Goal: Task Accomplishment & Management: Manage account settings

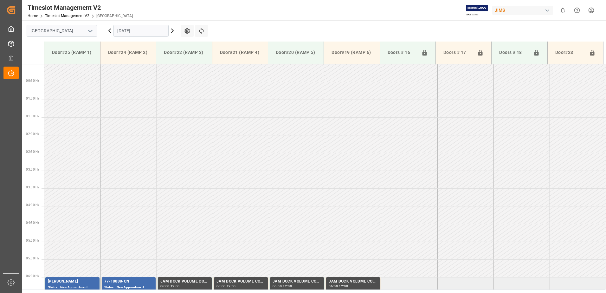
scroll to position [209, 0]
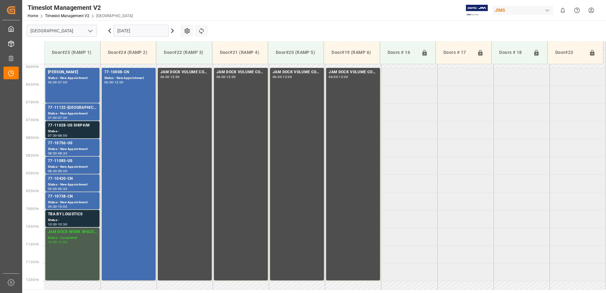
click at [109, 30] on icon at bounding box center [110, 31] width 2 height 4
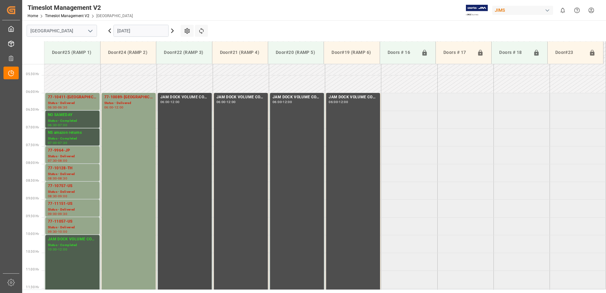
scroll to position [181, 0]
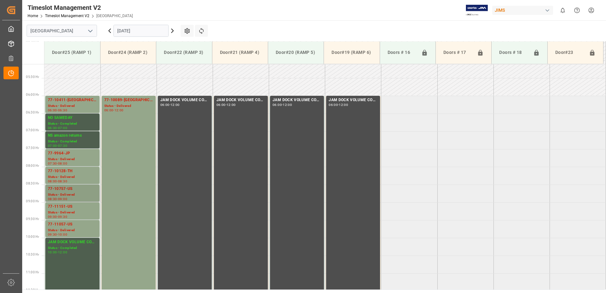
click at [61, 190] on div "77-10757-US" at bounding box center [72, 189] width 49 height 6
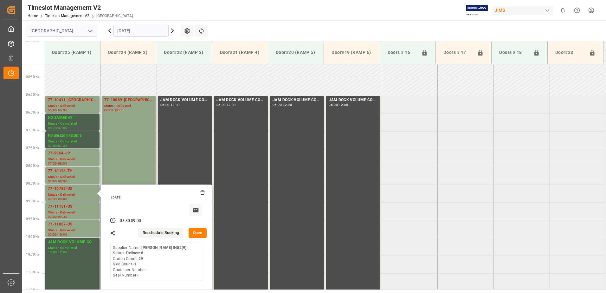
click at [201, 233] on button "Open" at bounding box center [198, 233] width 18 height 10
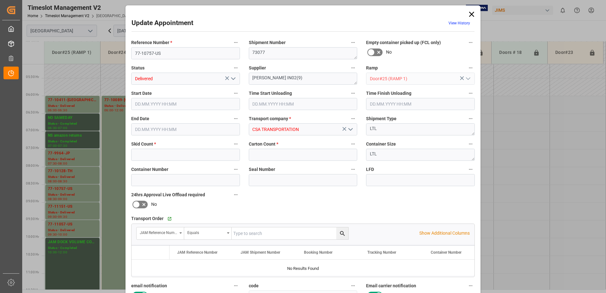
type input "1"
type input "29"
type input "[DATE] 08:30"
type input "[DATE] 08:45"
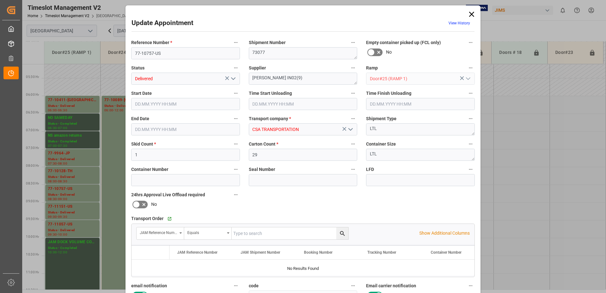
type input "[DATE] 09:00"
type input "[DATE] 13:30"
click at [233, 78] on icon "open menu" at bounding box center [233, 79] width 8 height 8
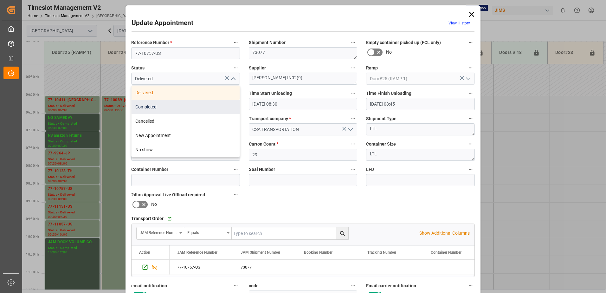
click at [179, 109] on div "Completed" at bounding box center [186, 107] width 108 height 14
type input "Completed"
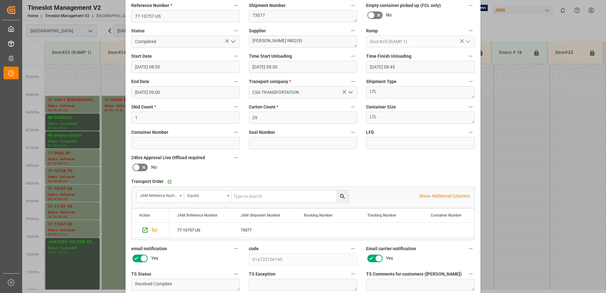
scroll to position [93, 0]
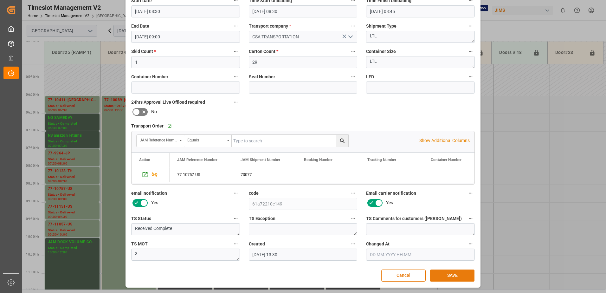
click at [451, 277] on button "SAVE" at bounding box center [452, 275] width 44 height 12
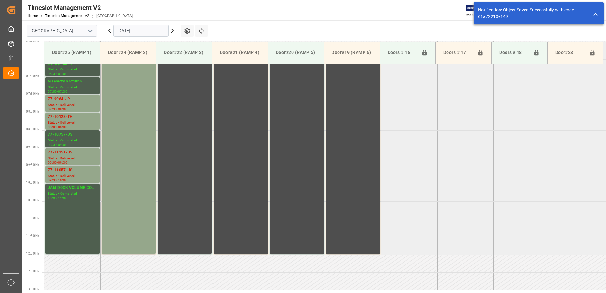
scroll to position [245, 0]
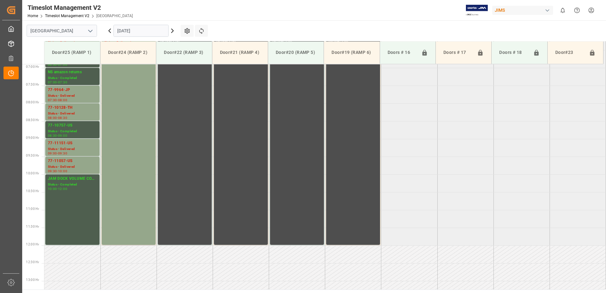
click at [109, 31] on icon at bounding box center [110, 31] width 2 height 4
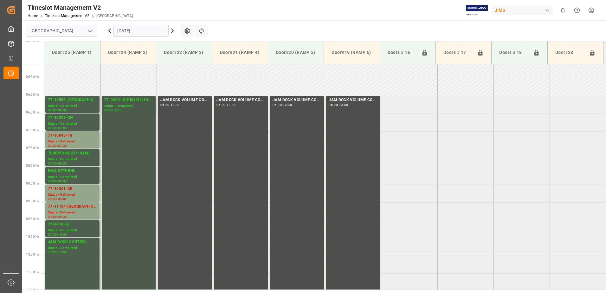
scroll to position [213, 0]
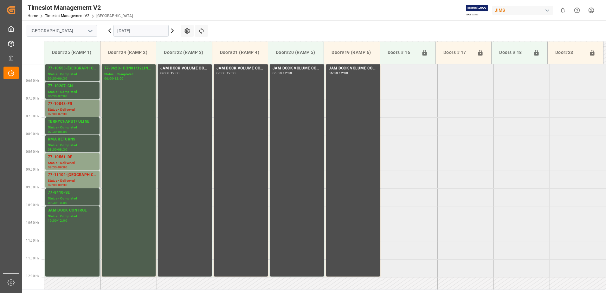
click at [53, 102] on div "77-10048-FR" at bounding box center [72, 104] width 49 height 6
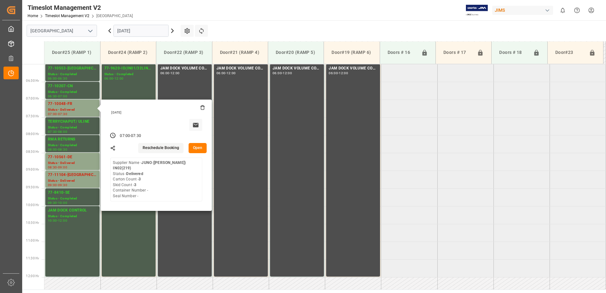
click at [200, 148] on button "Open" at bounding box center [198, 148] width 18 height 10
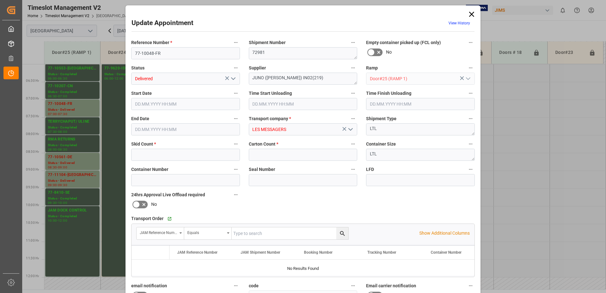
type input "3"
type input "[DATE] 07:00"
type input "[DATE] 00:00"
type input "[DATE] 07:30"
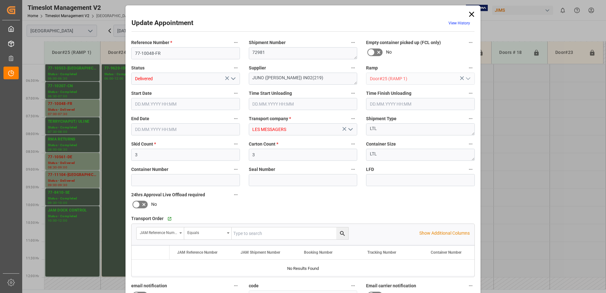
type input "[DATE] 22:56"
click at [300, 104] on input "[DATE] 00:00" at bounding box center [303, 104] width 109 height 12
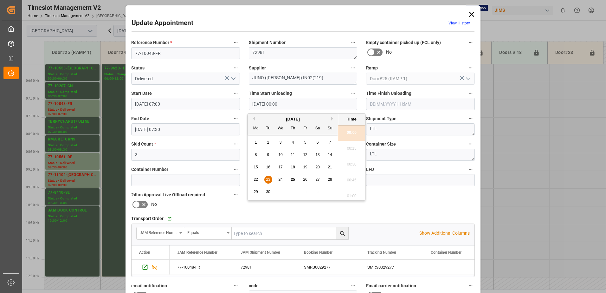
click at [267, 179] on span "23" at bounding box center [268, 179] width 4 height 4
click at [270, 179] on span "23" at bounding box center [268, 179] width 4 height 4
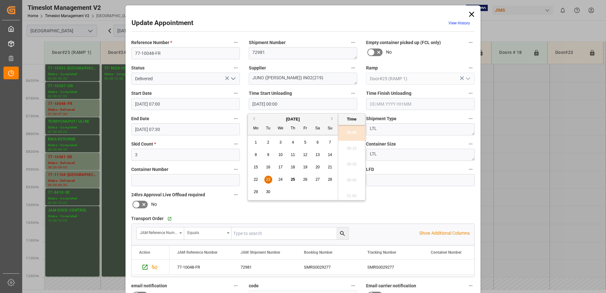
click at [415, 206] on div "Reference Number * 77-10048-FR Shipment Number 72981 Empty container picked up …" at bounding box center [303, 195] width 352 height 319
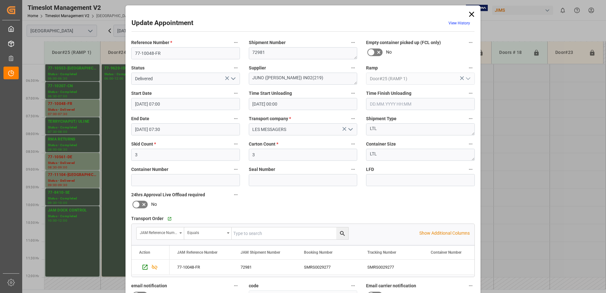
click at [232, 80] on icon "open menu" at bounding box center [233, 79] width 8 height 8
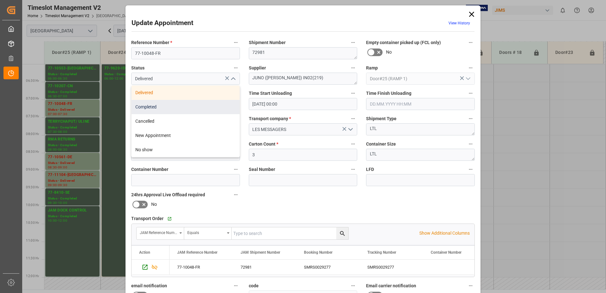
click at [183, 105] on div "Completed" at bounding box center [186, 107] width 108 height 14
type input "Completed"
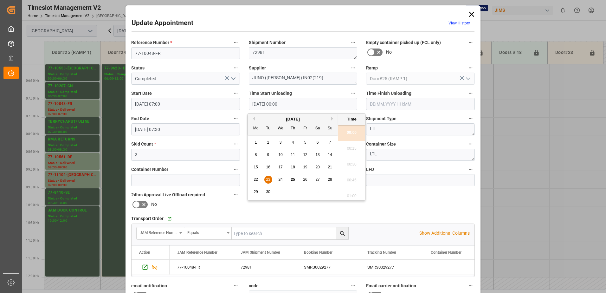
click at [299, 103] on input "[DATE] 00:00" at bounding box center [303, 104] width 109 height 12
click at [267, 181] on span "23" at bounding box center [268, 179] width 4 height 4
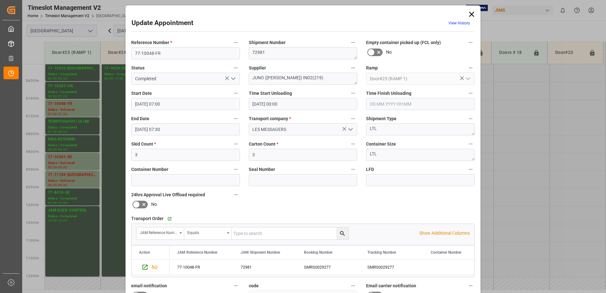
click at [442, 201] on div "Reference Number * 77-10048-FR Shipment Number 72981 Empty container picked up …" at bounding box center [303, 195] width 352 height 319
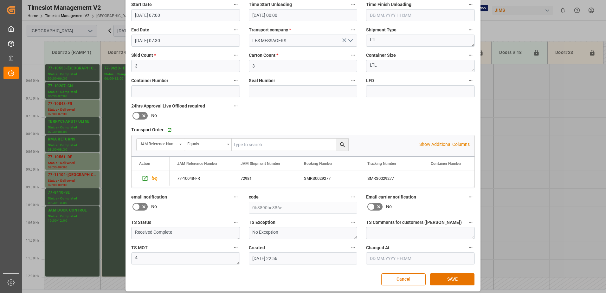
scroll to position [93, 0]
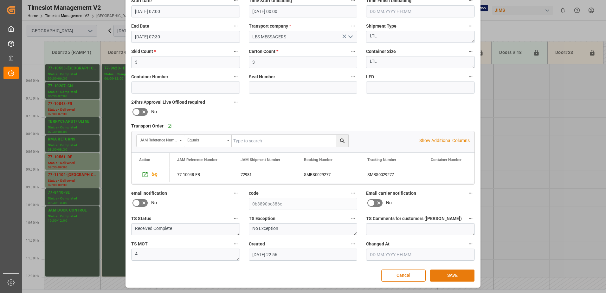
click at [448, 275] on button "SAVE" at bounding box center [452, 275] width 44 height 12
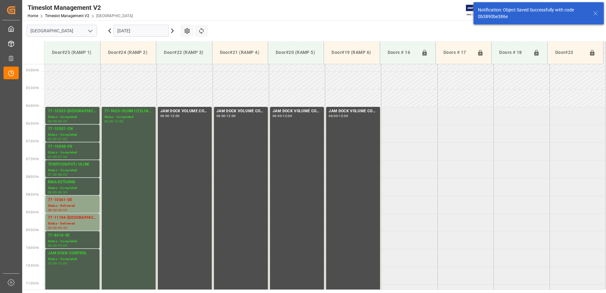
scroll to position [209, 0]
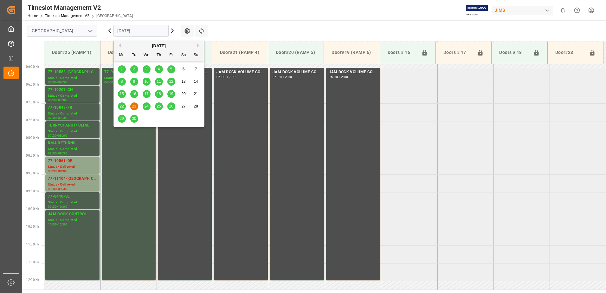
click at [153, 29] on input "[DATE]" at bounding box center [140, 31] width 55 height 12
click at [159, 107] on span "25" at bounding box center [159, 106] width 4 height 4
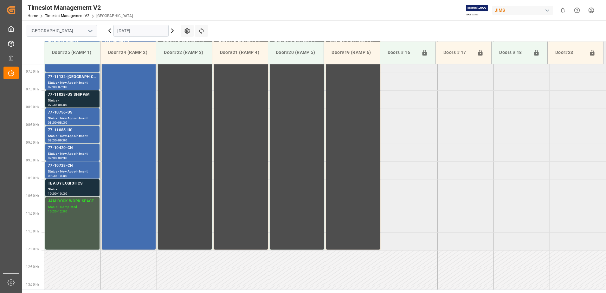
scroll to position [245, 0]
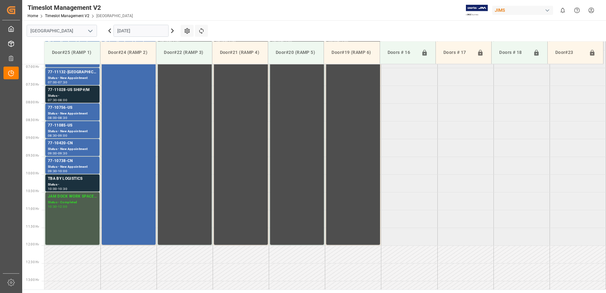
click at [68, 91] on div "77-11028-US SHIP#/M" at bounding box center [72, 90] width 49 height 6
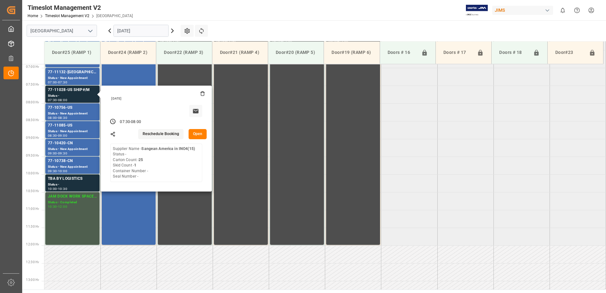
click at [196, 132] on button "Open" at bounding box center [198, 134] width 18 height 10
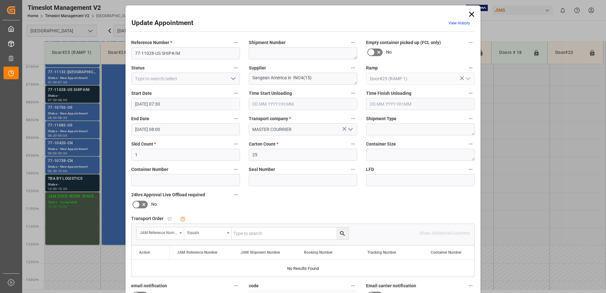
click at [232, 79] on polyline "open menu" at bounding box center [233, 79] width 4 height 2
click at [171, 94] on div "Delivered" at bounding box center [186, 93] width 108 height 14
type input "Delivered"
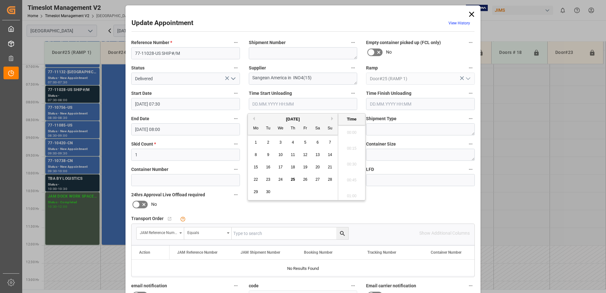
click at [272, 102] on input "text" at bounding box center [303, 104] width 109 height 12
click at [292, 180] on span "25" at bounding box center [293, 179] width 4 height 4
click at [349, 161] on li "08:00" at bounding box center [351, 162] width 27 height 16
type input "[DATE] 08:00"
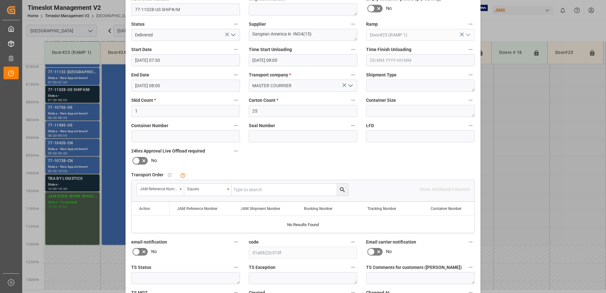
scroll to position [93, 0]
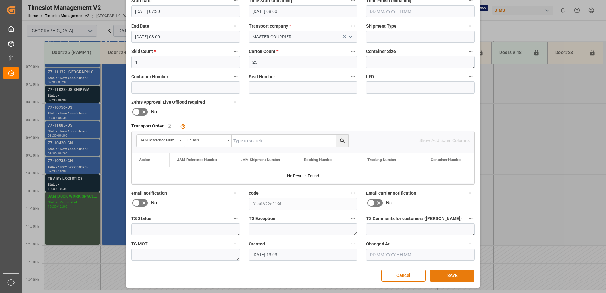
click at [461, 274] on button "SAVE" at bounding box center [452, 275] width 44 height 12
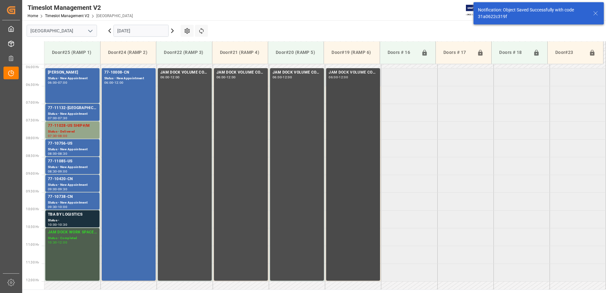
scroll to position [209, 0]
click at [66, 110] on div "77-11132-[GEOGRAPHIC_DATA]" at bounding box center [72, 108] width 49 height 6
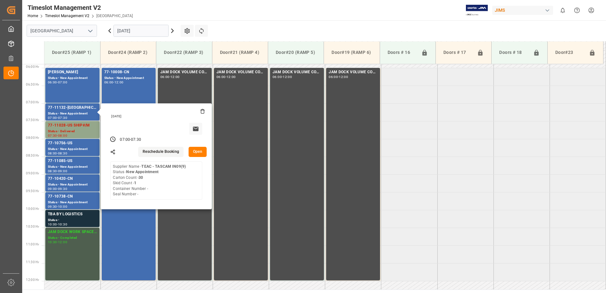
click at [199, 151] on button "Open" at bounding box center [198, 152] width 18 height 10
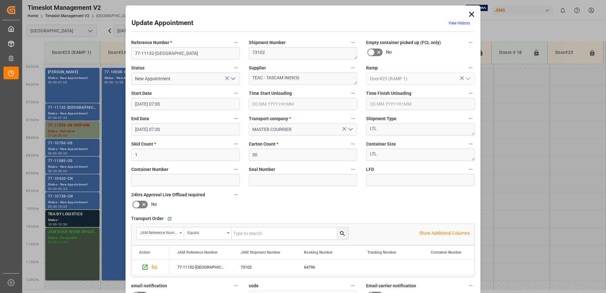
click at [231, 79] on polyline "open menu" at bounding box center [233, 79] width 4 height 2
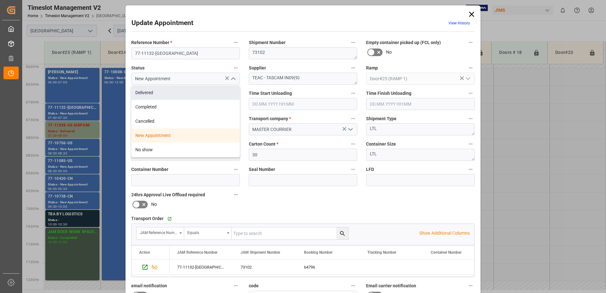
click at [181, 92] on div "Delivered" at bounding box center [186, 93] width 108 height 14
type input "Delivered"
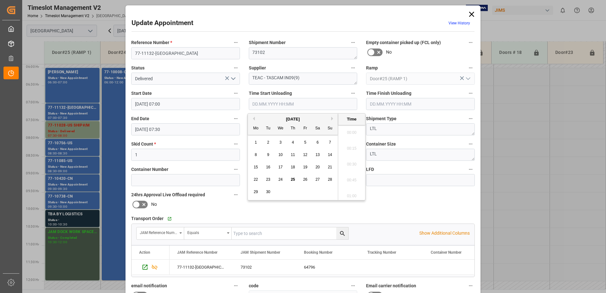
click at [281, 103] on input "text" at bounding box center [303, 104] width 109 height 12
click at [293, 180] on span "25" at bounding box center [293, 179] width 4 height 4
click at [348, 163] on li "08:00" at bounding box center [351, 162] width 27 height 16
type input "[DATE] 08:00"
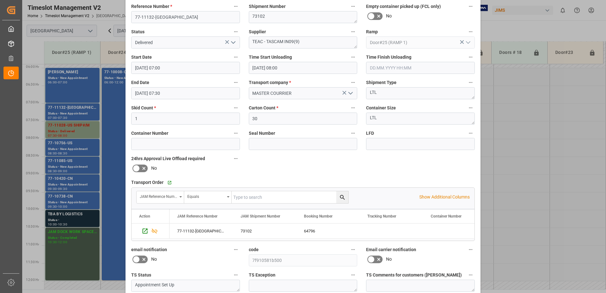
scroll to position [93, 0]
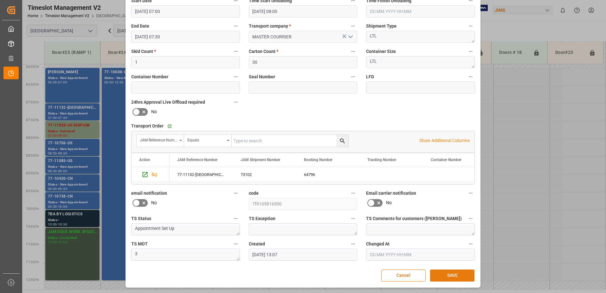
click at [459, 274] on button "SAVE" at bounding box center [452, 275] width 44 height 12
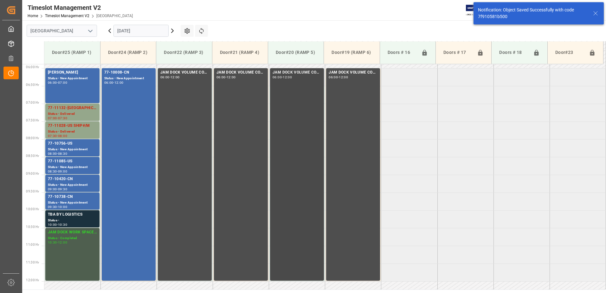
scroll to position [209, 0]
click at [61, 145] on div "77-10756-US" at bounding box center [72, 143] width 49 height 6
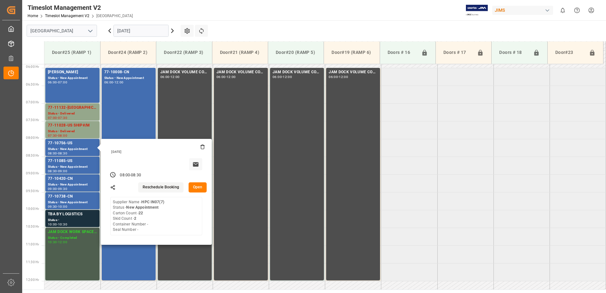
click at [196, 187] on button "Open" at bounding box center [198, 187] width 18 height 10
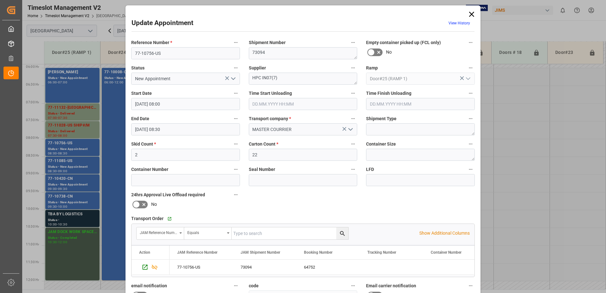
click at [232, 79] on icon "open menu" at bounding box center [233, 79] width 8 height 8
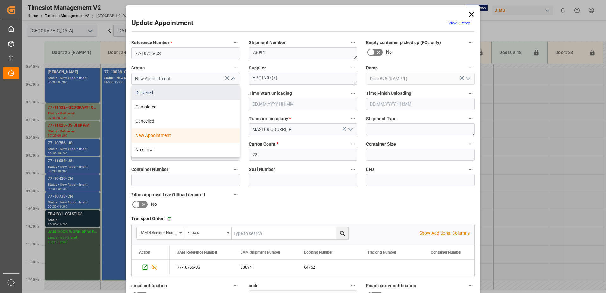
click at [170, 93] on div "Delivered" at bounding box center [186, 93] width 108 height 14
type input "Delivered"
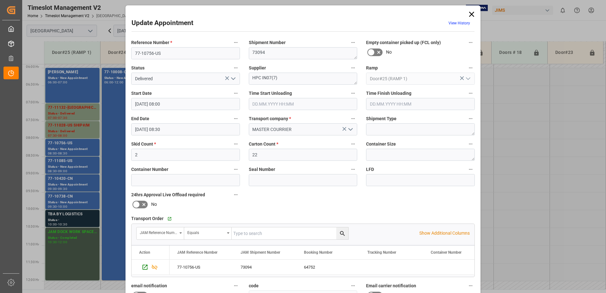
click at [285, 104] on input "text" at bounding box center [303, 104] width 109 height 12
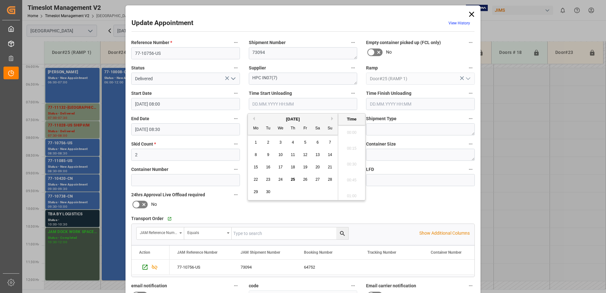
scroll to position [478, 0]
click at [293, 180] on span "25" at bounding box center [293, 179] width 4 height 4
click at [352, 161] on li "08:00" at bounding box center [351, 162] width 27 height 16
type input "[DATE] 08:00"
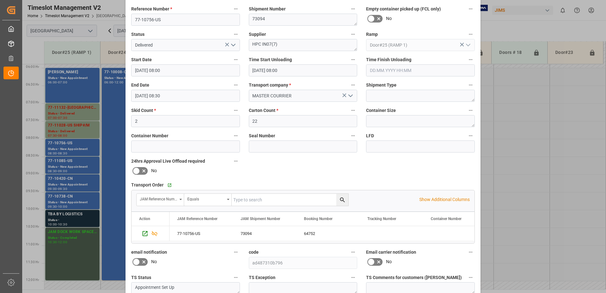
scroll to position [93, 0]
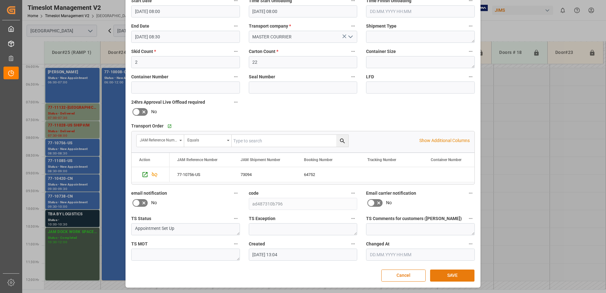
click at [451, 274] on button "SAVE" at bounding box center [452, 275] width 44 height 12
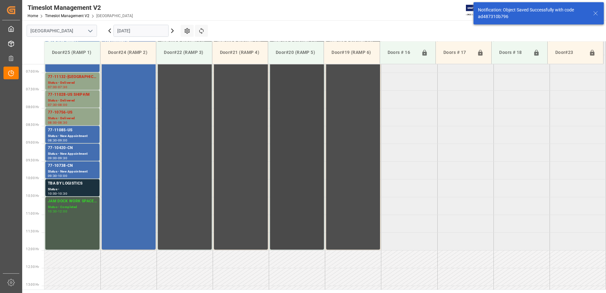
scroll to position [245, 0]
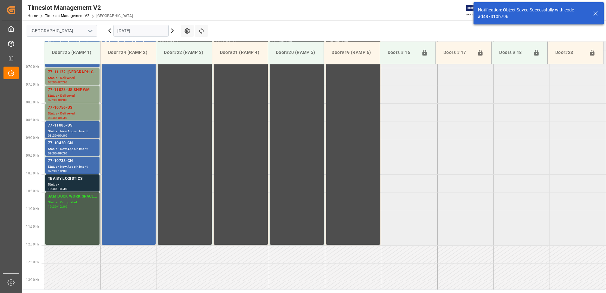
click at [63, 126] on div "77-11085-US" at bounding box center [72, 125] width 49 height 6
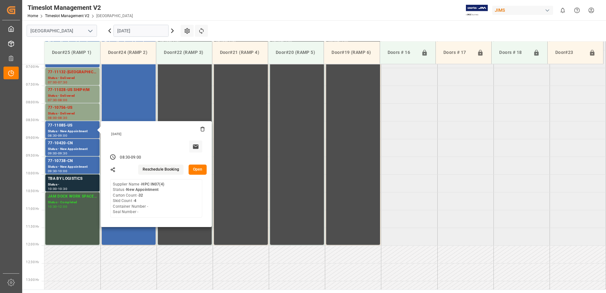
click at [196, 170] on button "Open" at bounding box center [198, 169] width 18 height 10
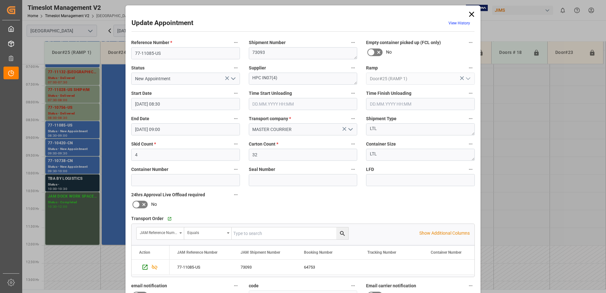
click at [232, 79] on icon "open menu" at bounding box center [233, 79] width 8 height 8
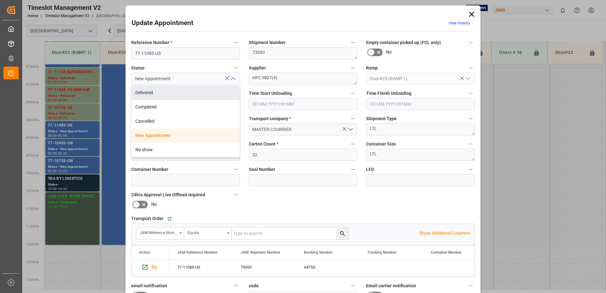
click at [188, 93] on div "Delivered" at bounding box center [186, 93] width 108 height 14
type input "Delivered"
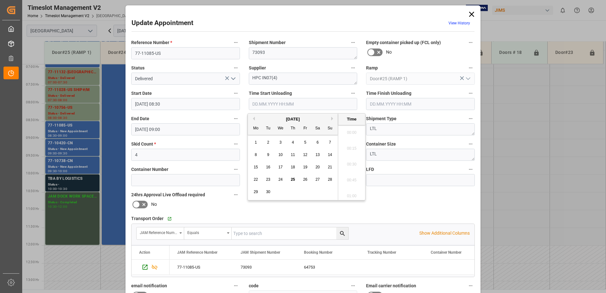
scroll to position [478, 0]
click at [261, 104] on input "text" at bounding box center [303, 104] width 109 height 12
click at [293, 179] on span "25" at bounding box center [293, 179] width 4 height 4
click at [347, 162] on li "08:00" at bounding box center [351, 162] width 27 height 16
type input "[DATE] 08:00"
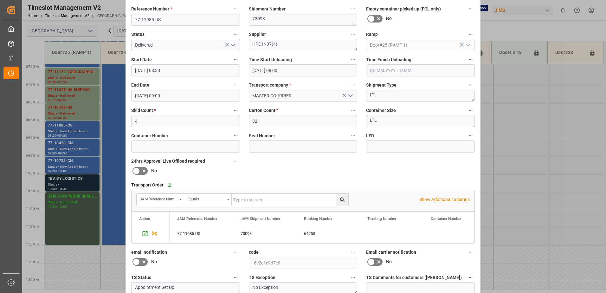
scroll to position [93, 0]
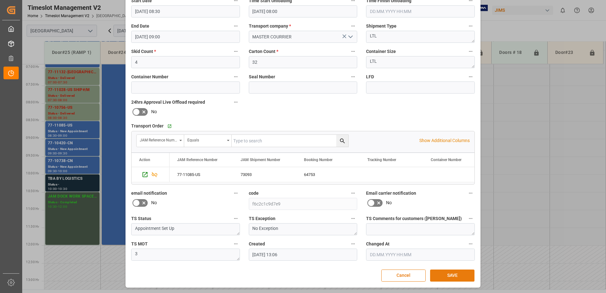
click at [452, 275] on button "SAVE" at bounding box center [452, 275] width 44 height 12
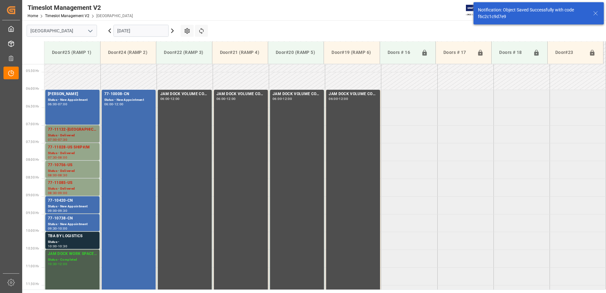
scroll to position [181, 0]
